Goal: Transaction & Acquisition: Purchase product/service

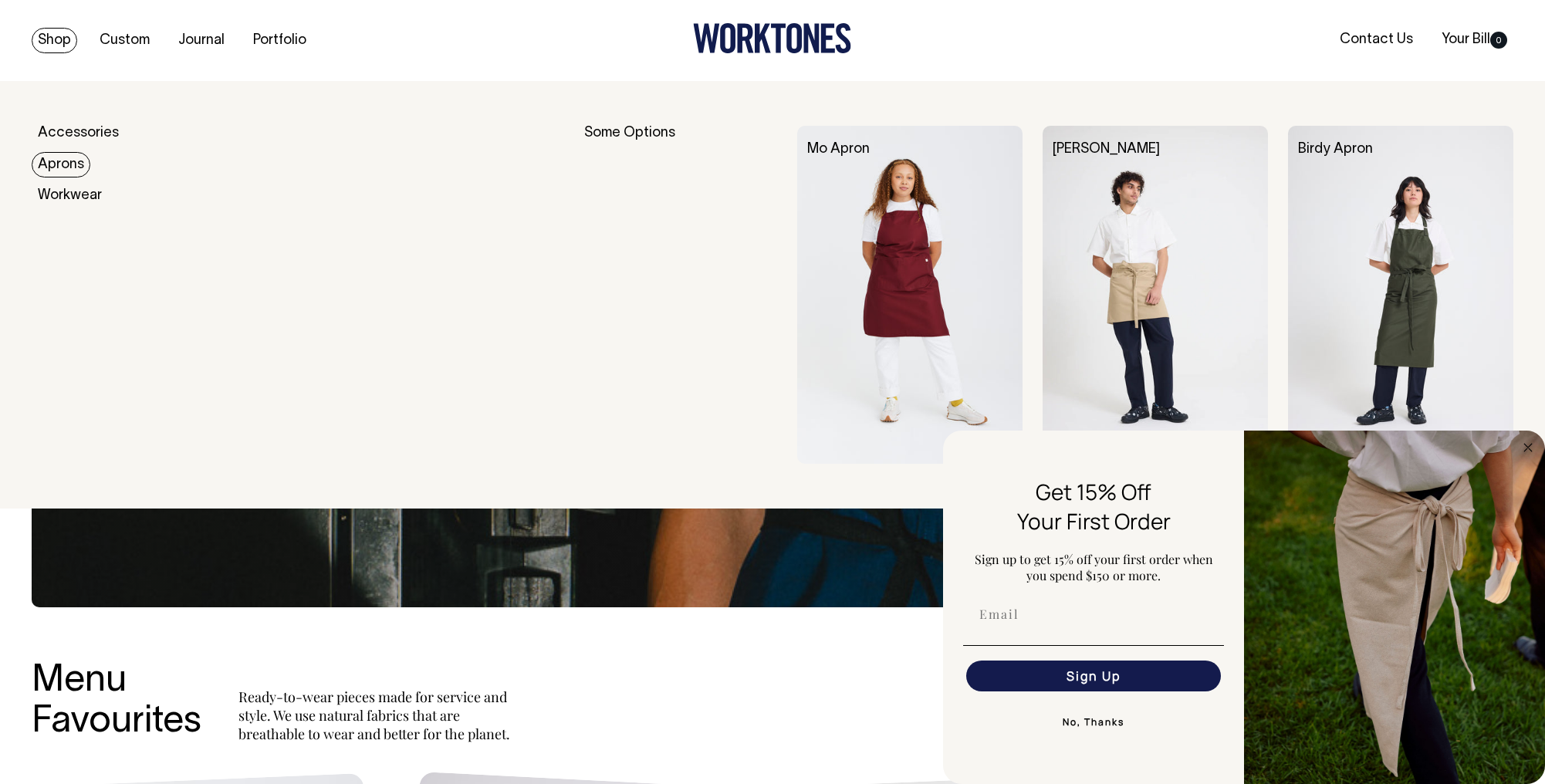
click at [69, 172] on link "Aprons" at bounding box center [61, 164] width 59 height 25
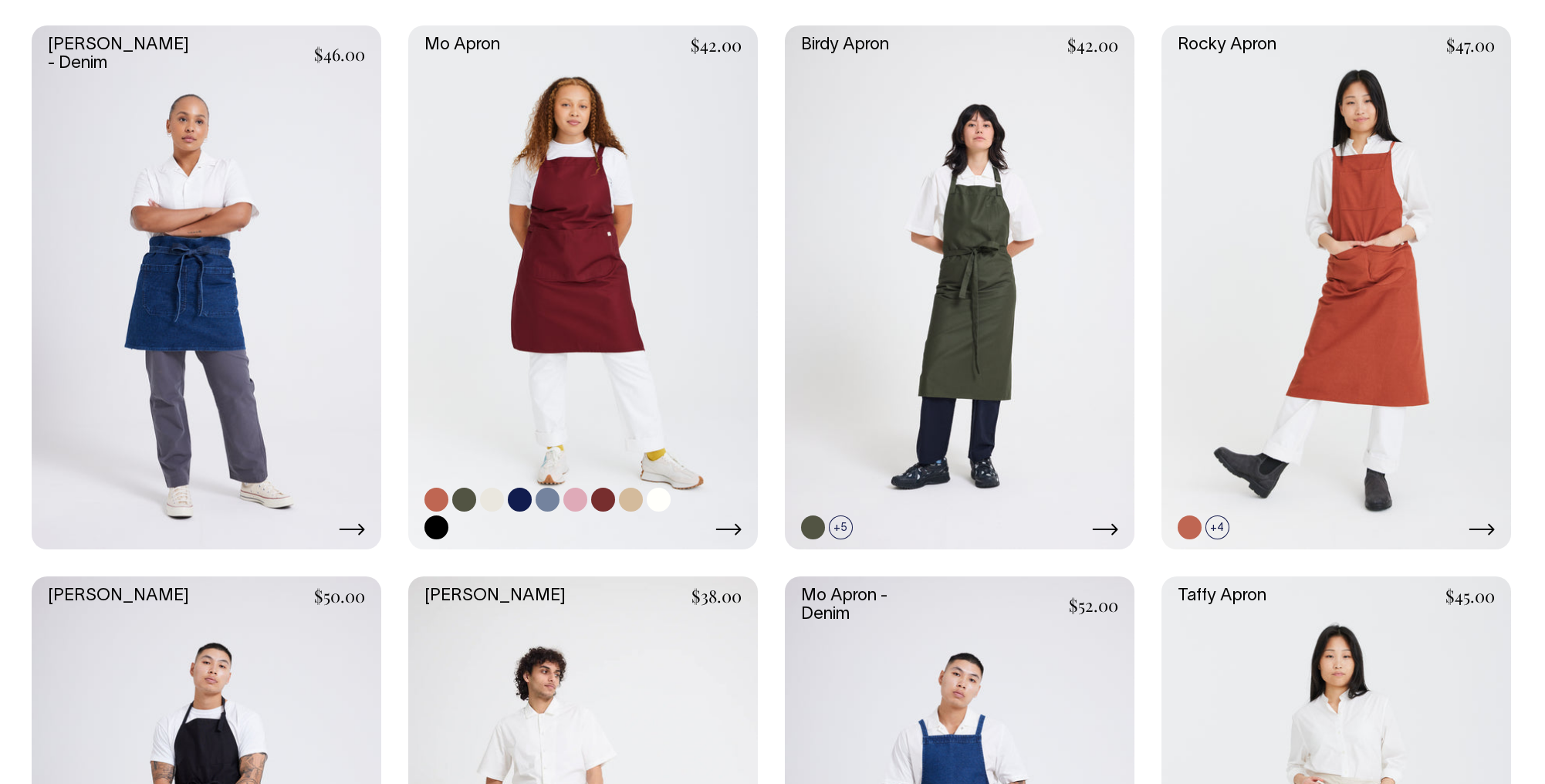
scroll to position [449, 0]
click at [578, 497] on link at bounding box center [575, 500] width 24 height 24
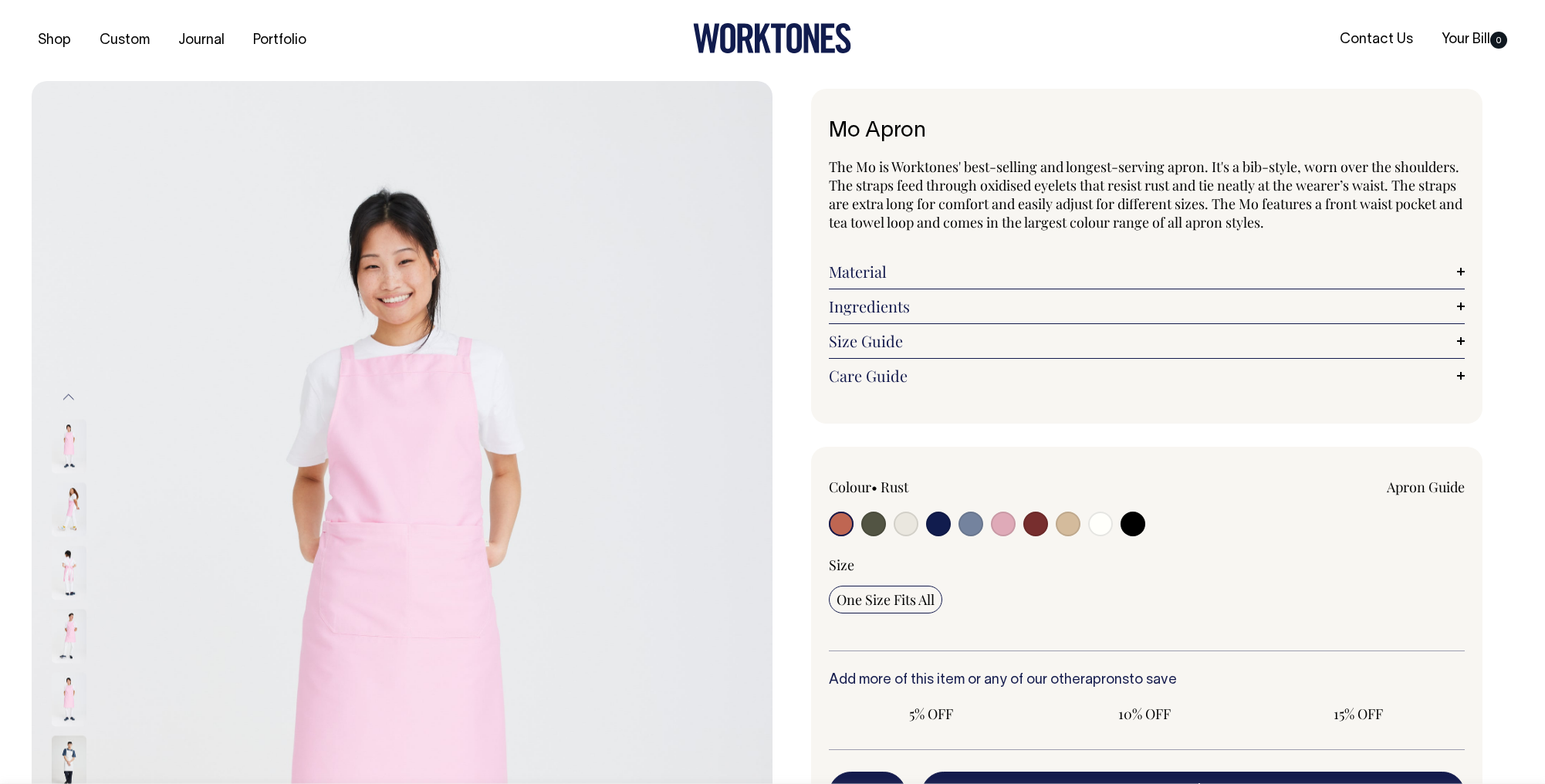
radio input "true"
select select "Pink"
click at [967, 522] on input "radio" at bounding box center [971, 523] width 25 height 25
radio input "true"
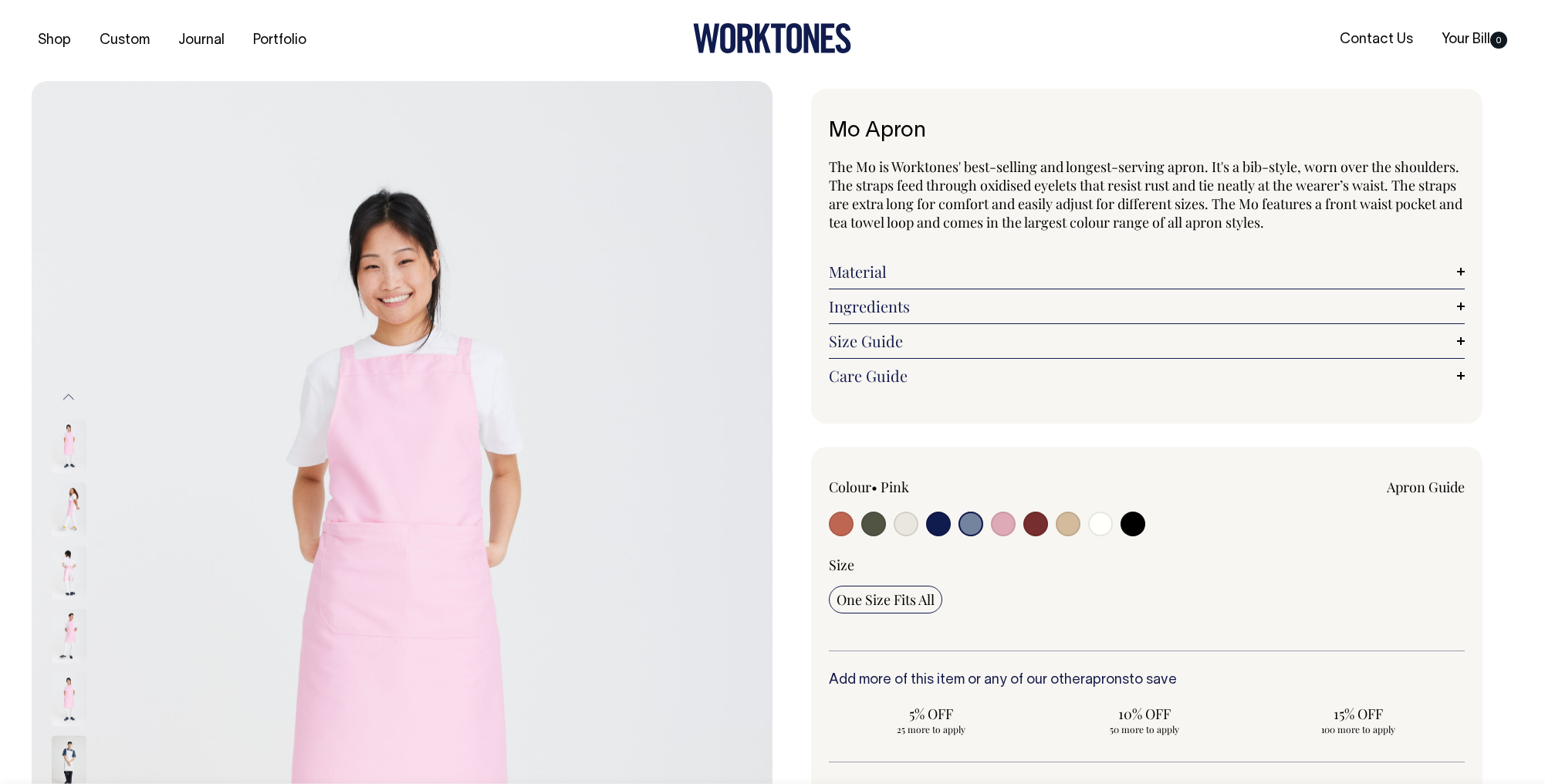
radio input "true"
select select "Blue/Grey"
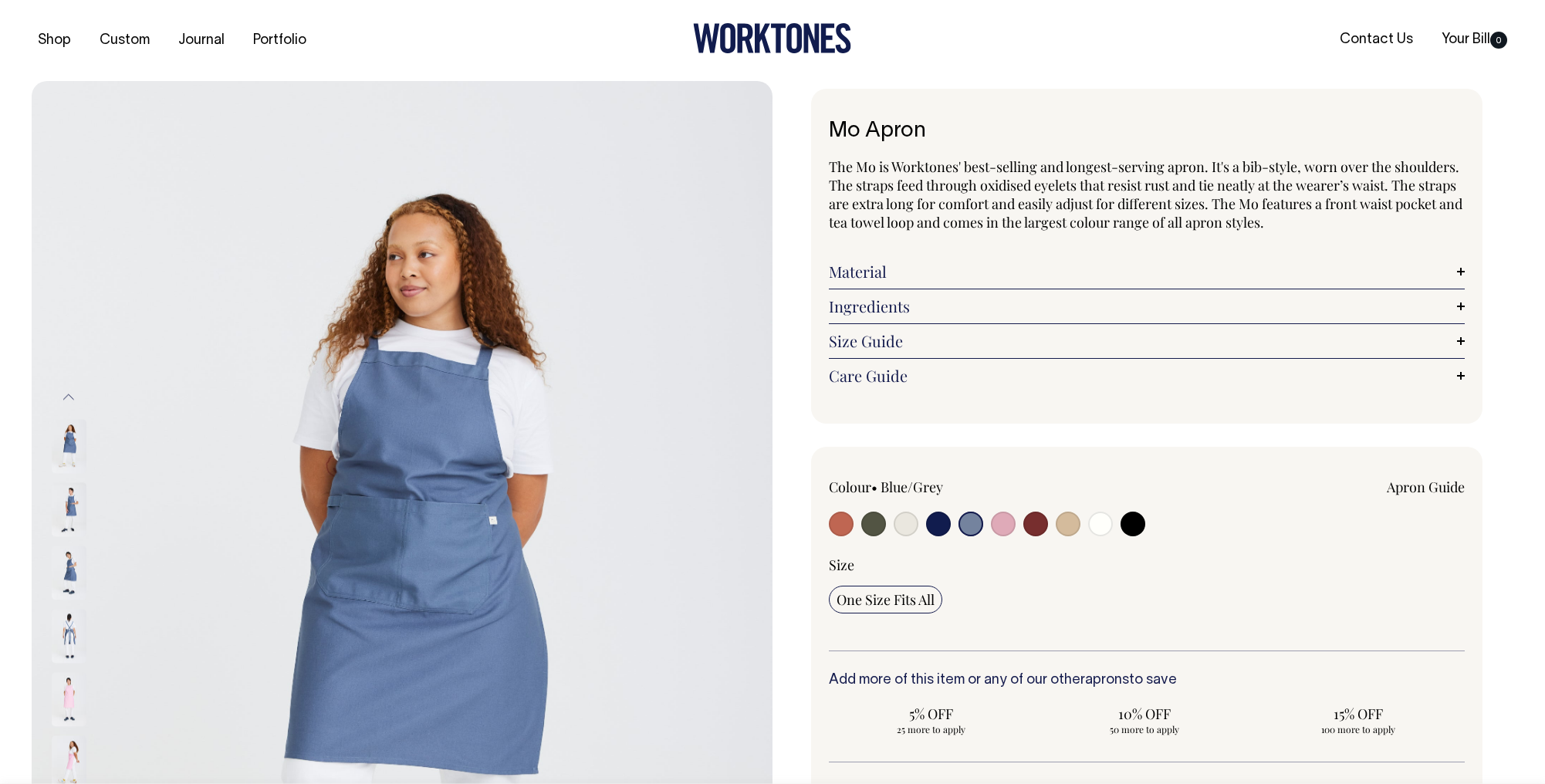
click at [1149, 514] on div "Apron Guide" at bounding box center [1273, 503] width 381 height 51
click at [968, 528] on input "radio" at bounding box center [971, 523] width 25 height 25
